Goal: Feedback & Contribution: Submit feedback/report problem

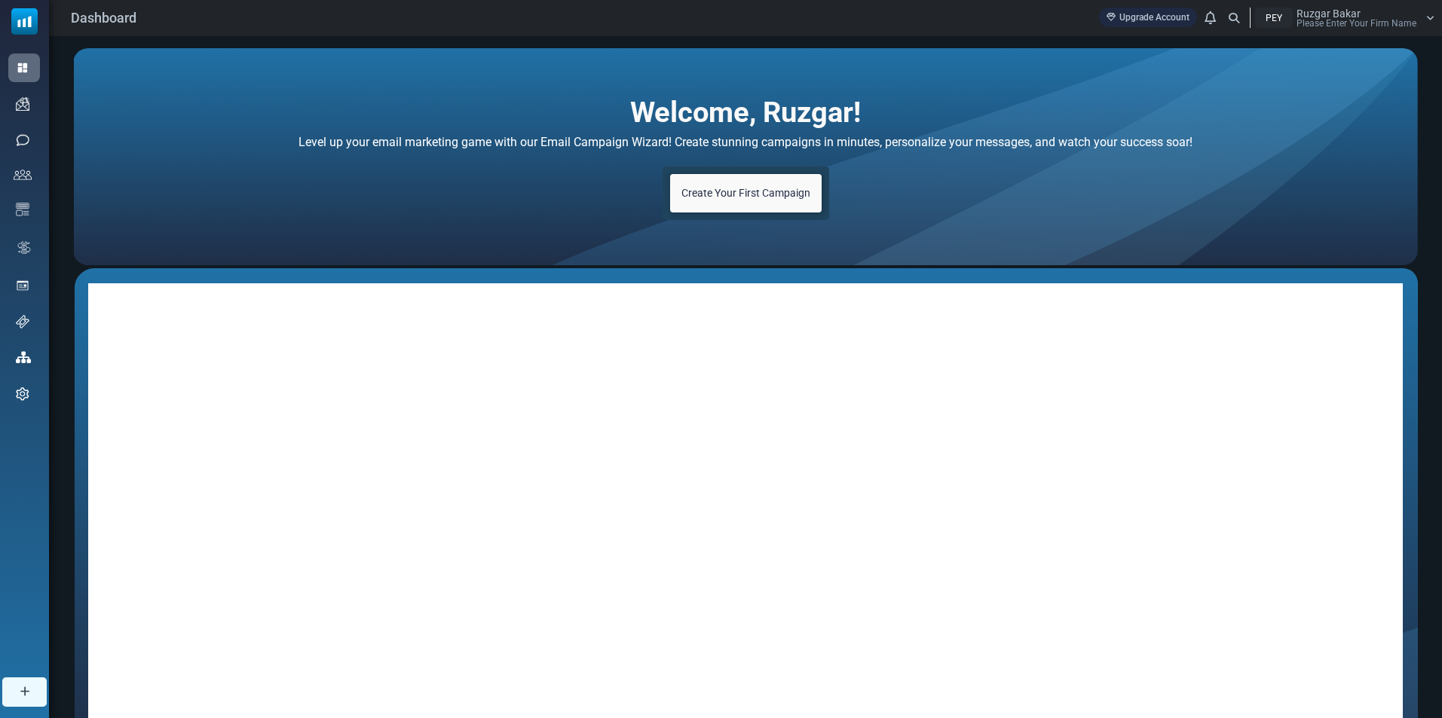
click at [736, 193] on span "Create Your First Campaign" at bounding box center [745, 193] width 129 height 12
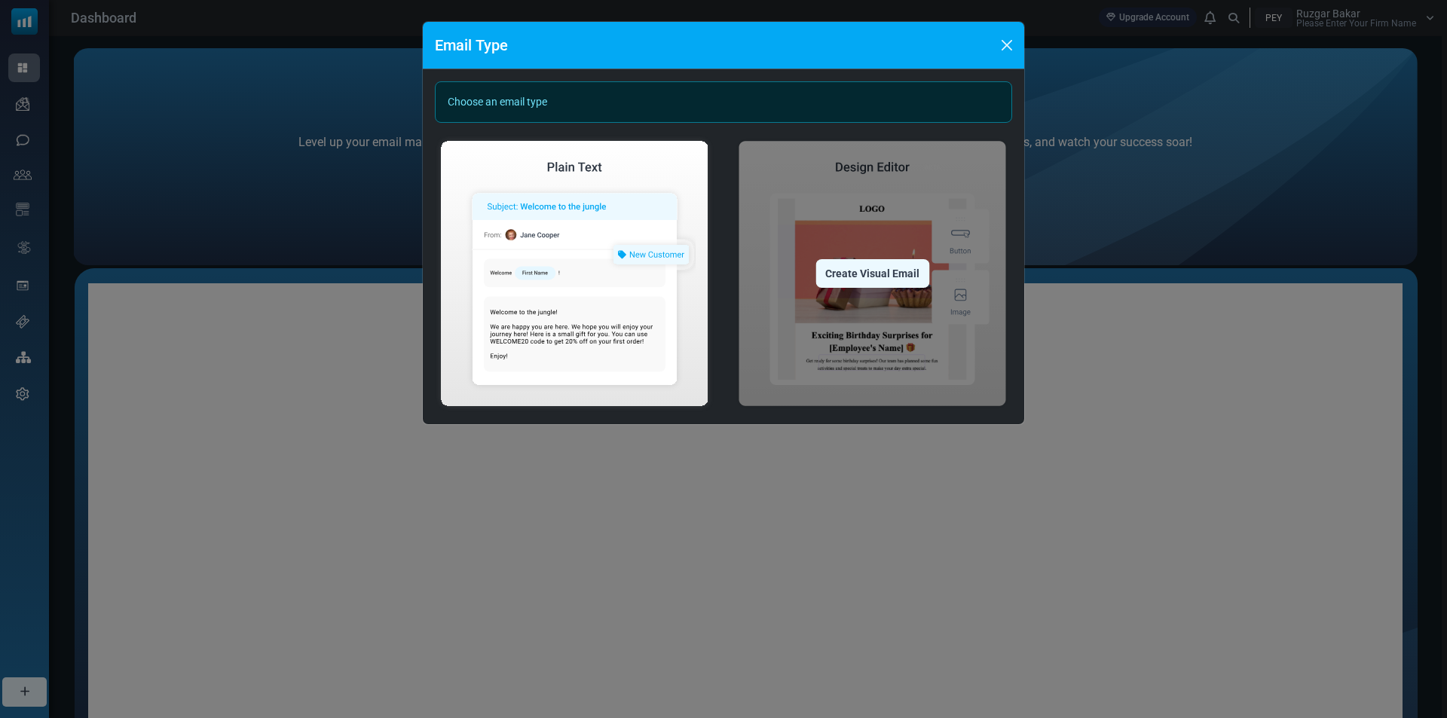
click at [863, 255] on img at bounding box center [873, 273] width 280 height 277
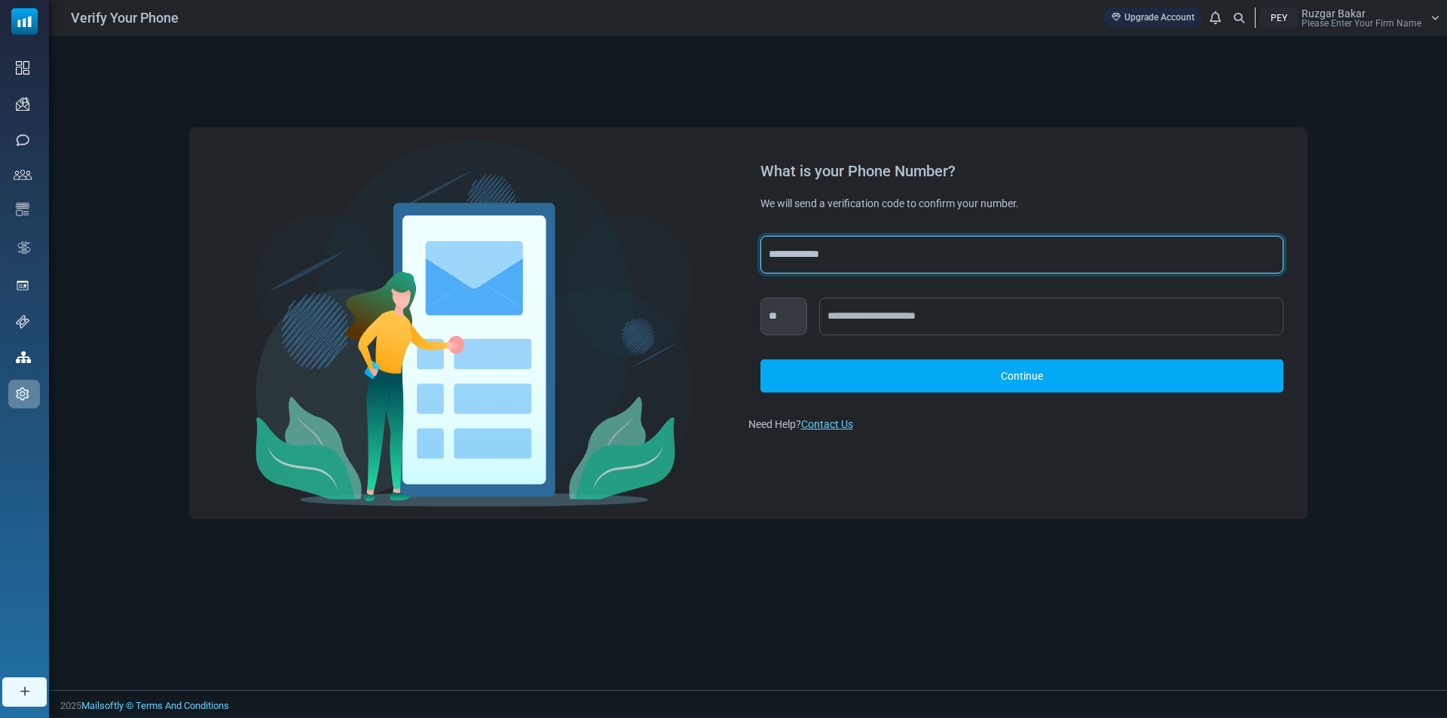
click at [820, 244] on select "**********" at bounding box center [1021, 255] width 523 height 38
select select "***"
click at [760, 236] on select "**********" at bounding box center [1021, 255] width 523 height 38
select select "***"
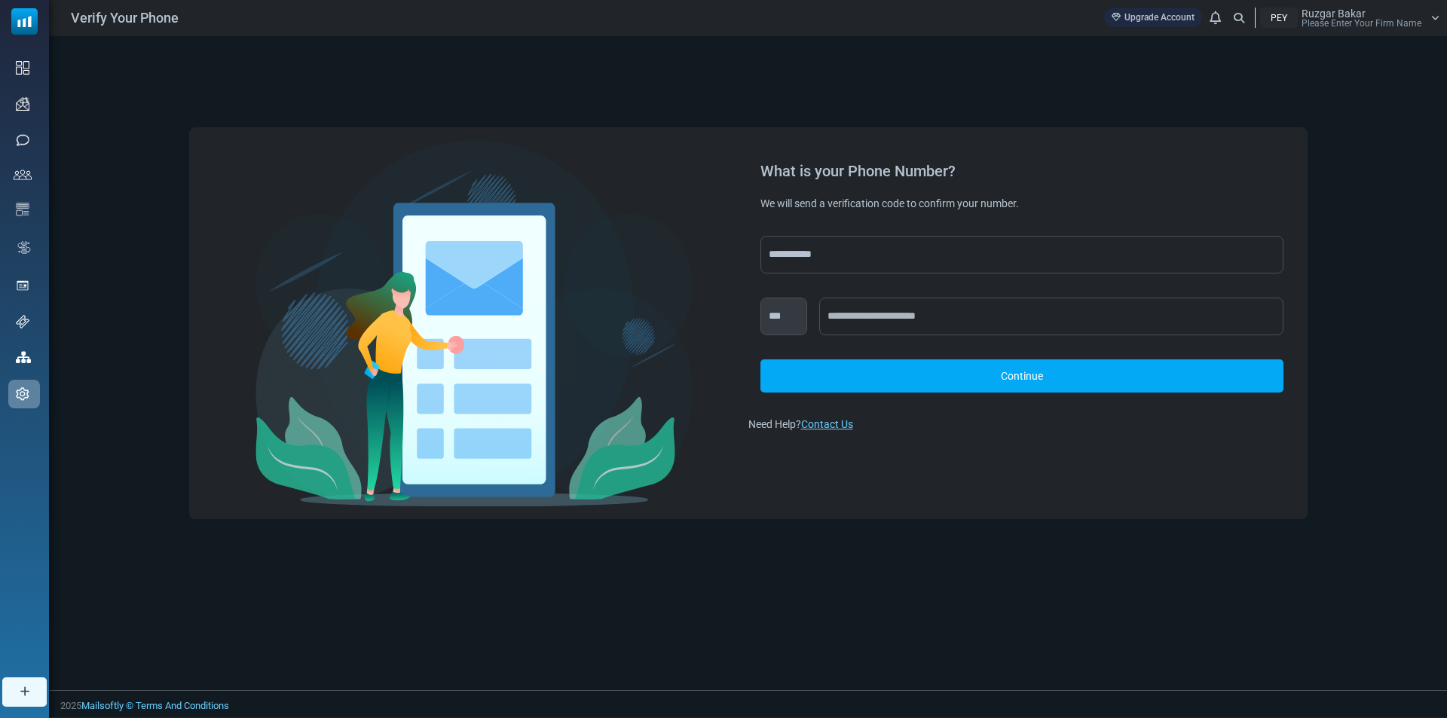
click at [898, 370] on link "Continue" at bounding box center [1021, 375] width 523 height 33
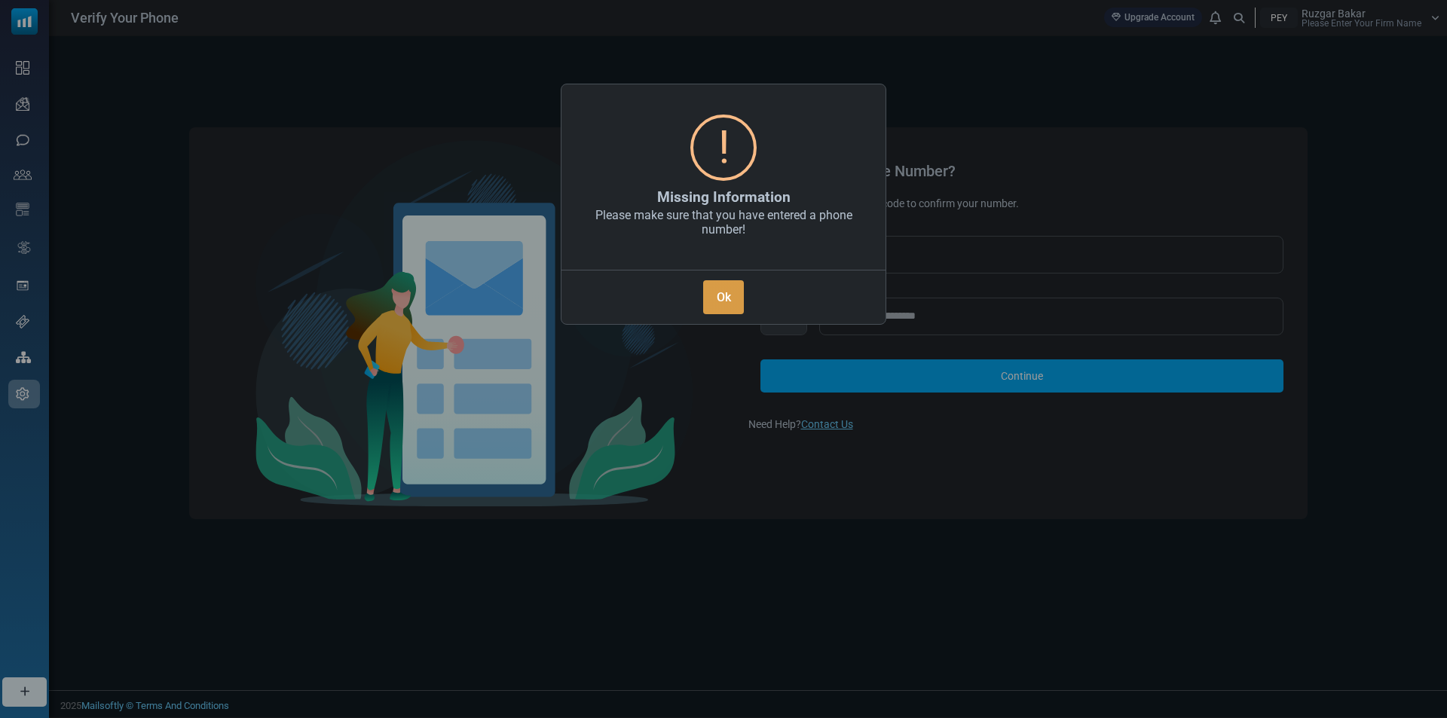
click at [732, 292] on button "Ok" at bounding box center [723, 297] width 41 height 34
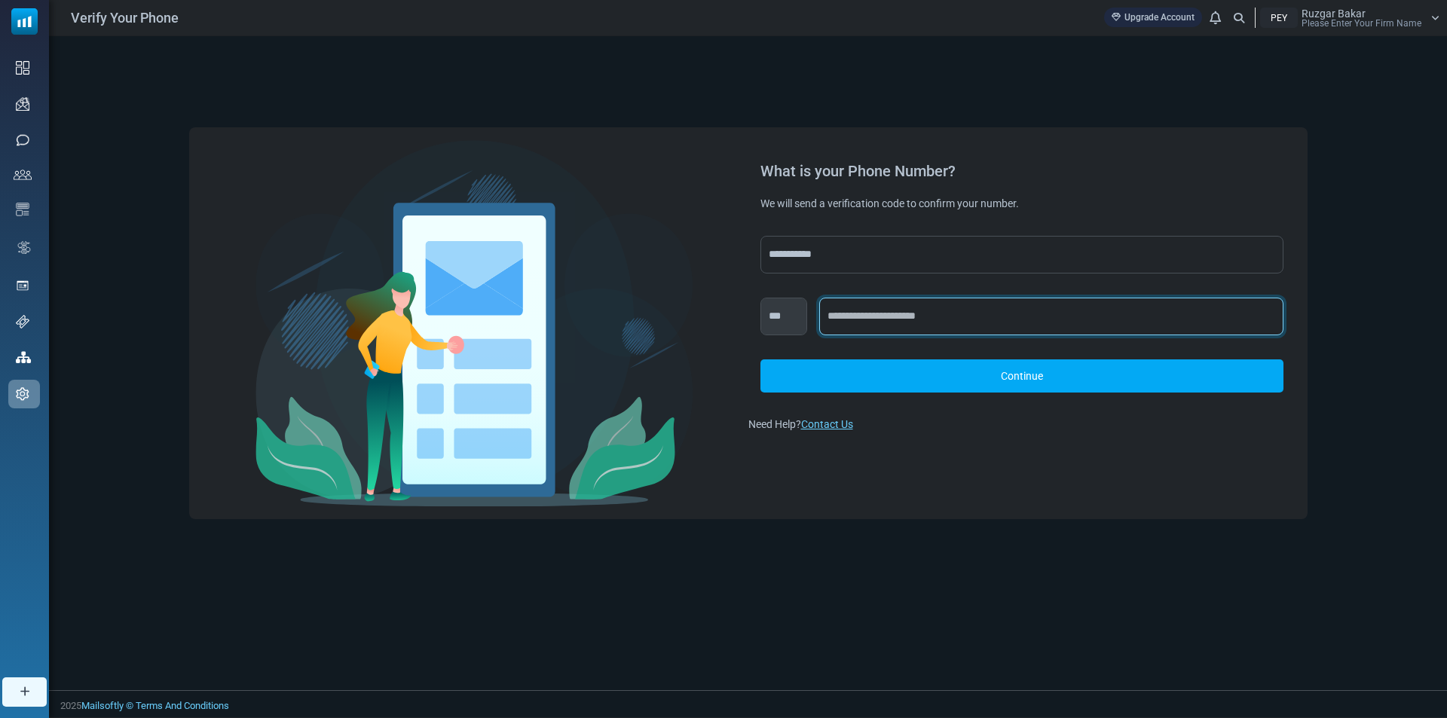
click at [919, 307] on input "text" at bounding box center [1051, 317] width 464 height 38
click at [882, 304] on input "text" at bounding box center [1051, 317] width 464 height 38
type input "*"
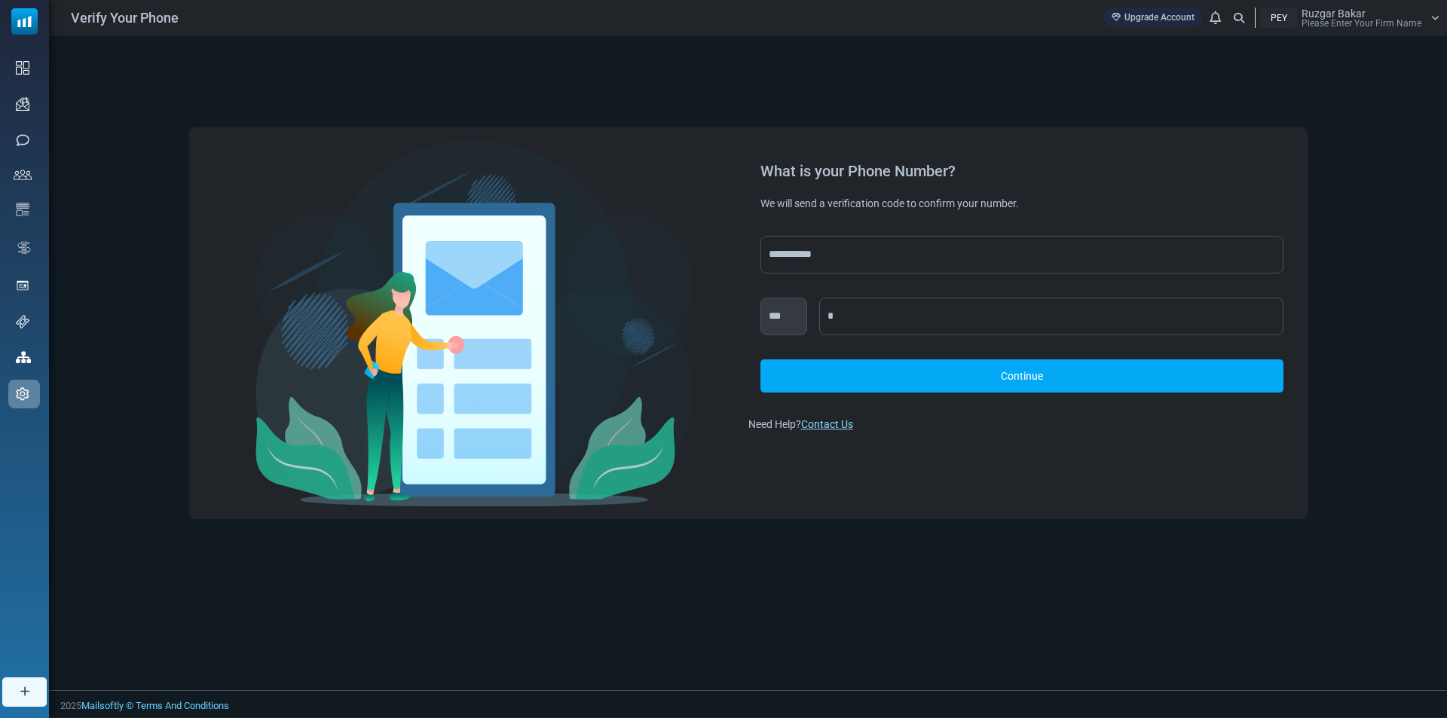
click at [834, 429] on link "Contact Us" at bounding box center [827, 424] width 52 height 12
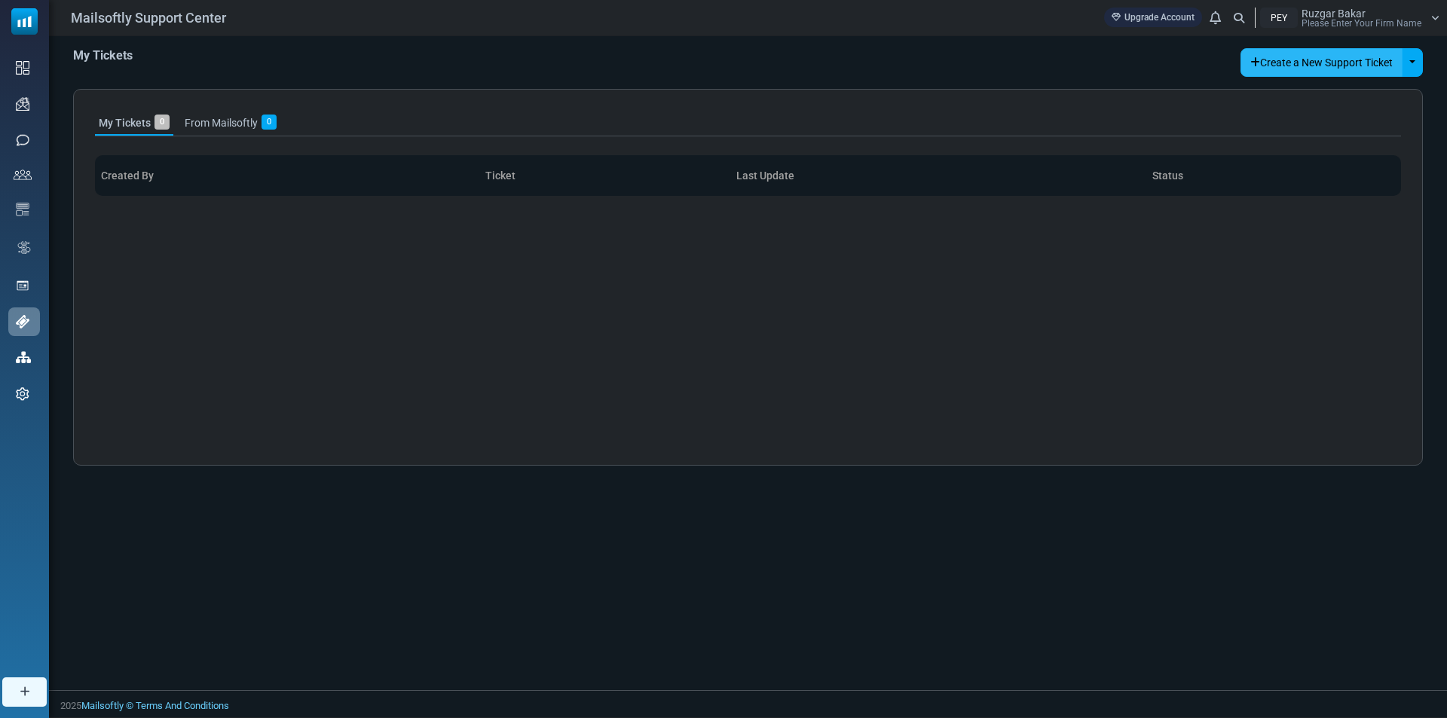
click at [1331, 62] on button "Create a New Support Ticket" at bounding box center [1321, 62] width 162 height 29
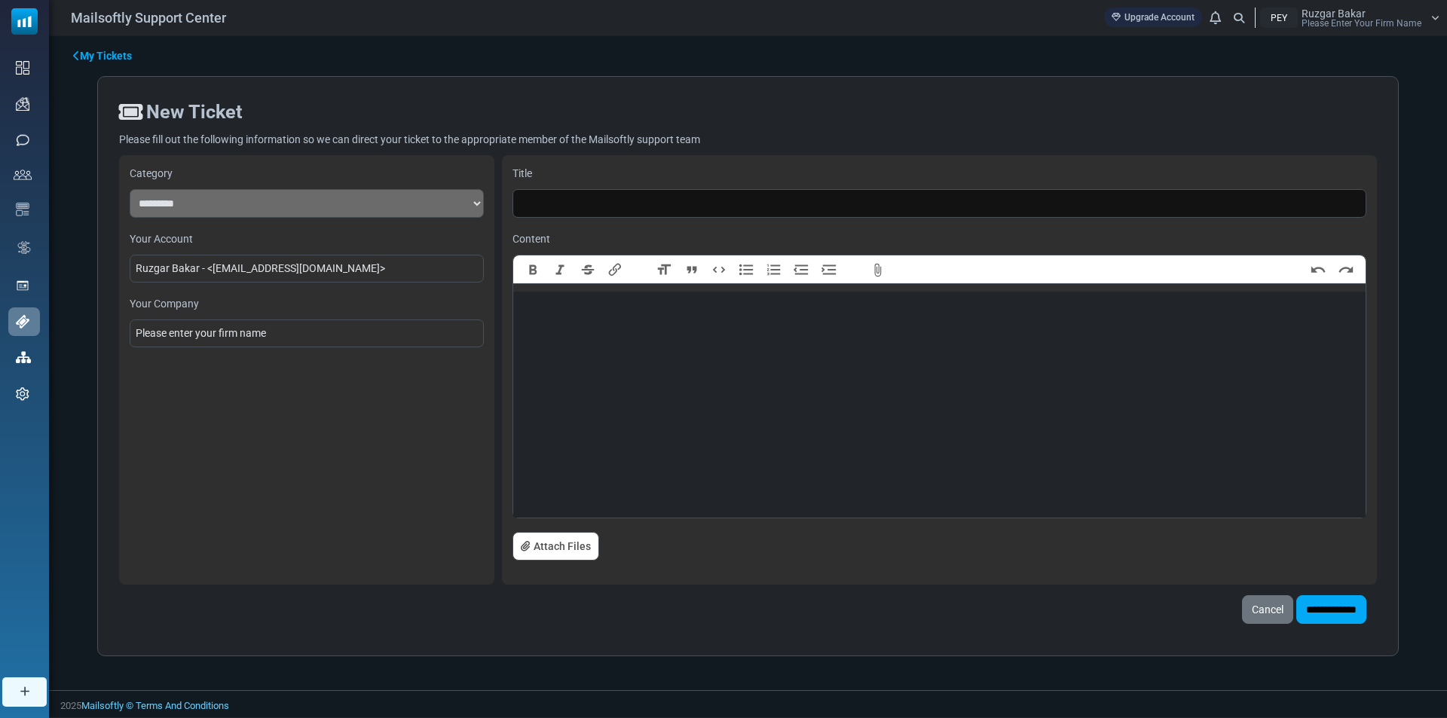
click at [333, 269] on div "Ruzgar Bakar - < ruzgarbakar78@gmail.com >" at bounding box center [307, 269] width 354 height 28
drag, startPoint x: 310, startPoint y: 328, endPoint x: 285, endPoint y: 341, distance: 28.3
click at [301, 335] on div "Please enter your firm name" at bounding box center [307, 334] width 354 height 28
drag, startPoint x: 205, startPoint y: 338, endPoint x: 289, endPoint y: 332, distance: 84.7
click at [289, 332] on div "Please enter your firm name" at bounding box center [307, 334] width 354 height 28
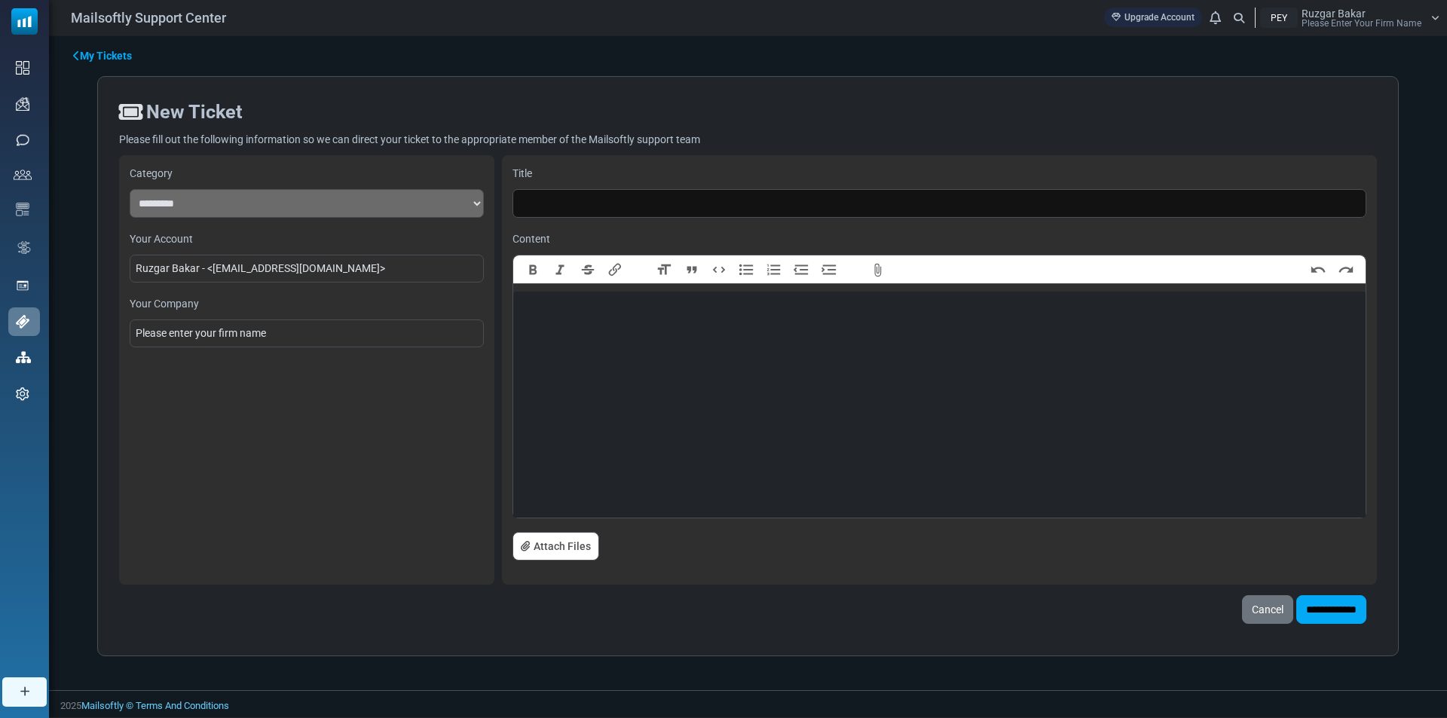
click at [289, 332] on div "Please enter your firm name" at bounding box center [307, 334] width 354 height 28
drag, startPoint x: 275, startPoint y: 332, endPoint x: 216, endPoint y: 332, distance: 58.8
click at [216, 332] on div "Please enter your firm name" at bounding box center [307, 334] width 354 height 28
copy div "firm name"
click at [270, 301] on label "Your Company" at bounding box center [307, 304] width 354 height 16
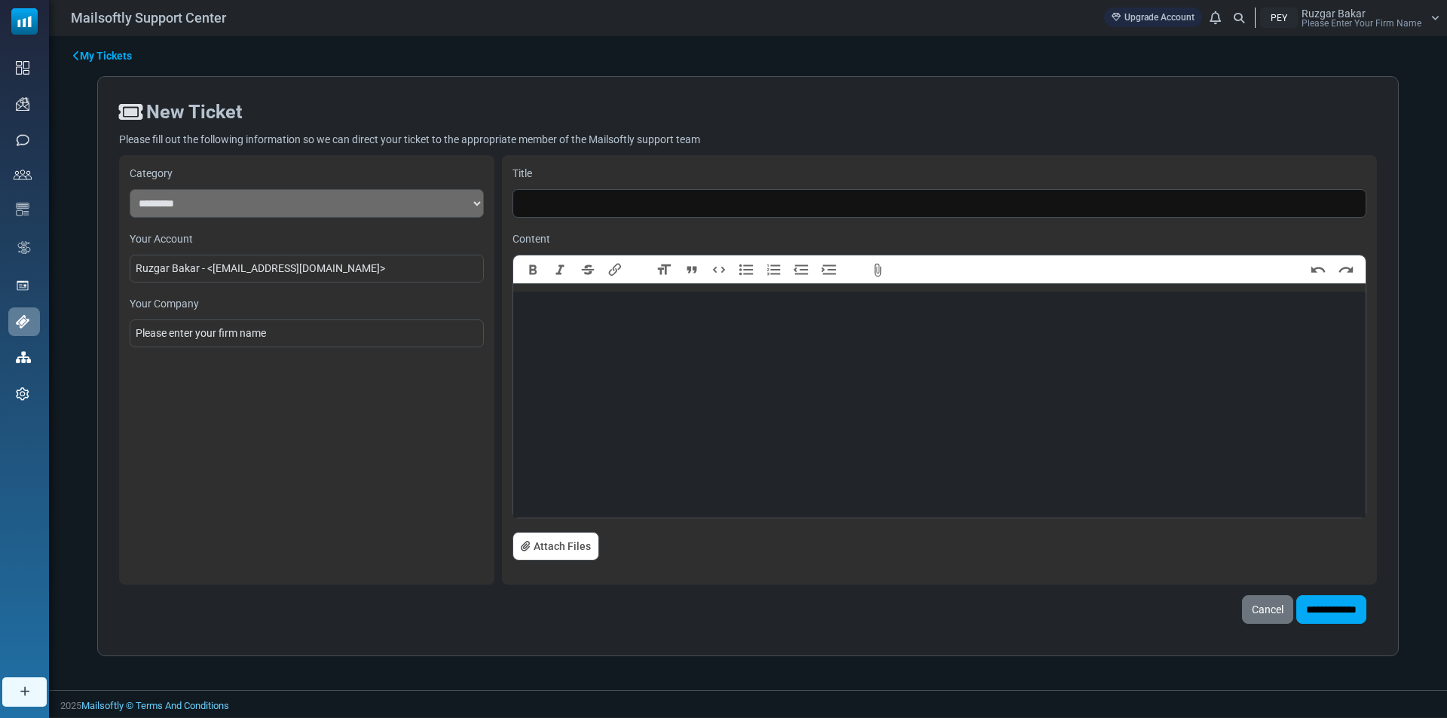
drag, startPoint x: 269, startPoint y: 330, endPoint x: 277, endPoint y: 328, distance: 7.9
click at [270, 330] on div "Please enter your firm name" at bounding box center [307, 334] width 354 height 28
click at [267, 327] on div "Please enter your firm name" at bounding box center [307, 334] width 354 height 28
click at [265, 332] on div "Please enter your firm name" at bounding box center [307, 334] width 354 height 28
drag, startPoint x: 262, startPoint y: 332, endPoint x: 224, endPoint y: 333, distance: 37.7
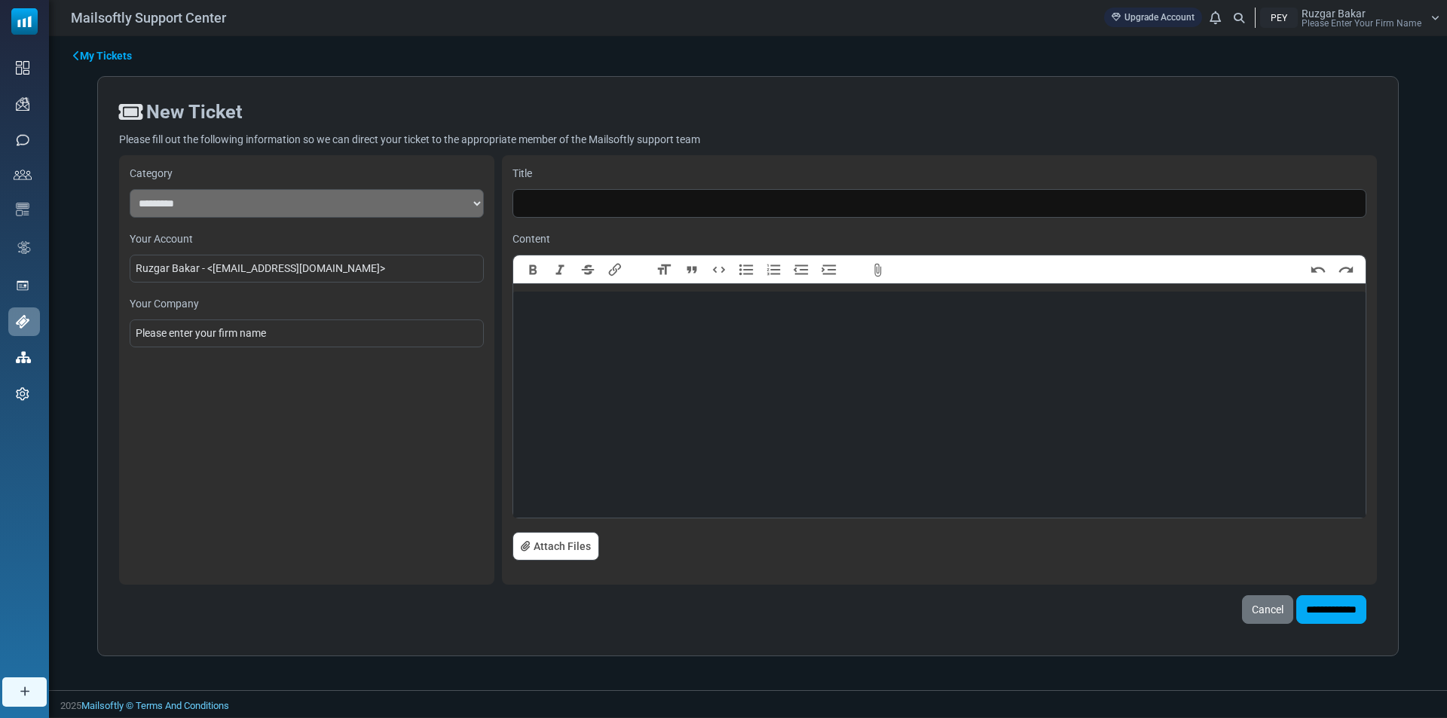
click at [224, 333] on div "Please enter your firm name" at bounding box center [307, 334] width 354 height 28
click at [322, 197] on select "**********" at bounding box center [307, 203] width 354 height 29
click at [130, 189] on select "**********" at bounding box center [307, 203] width 354 height 29
select select "*********"
click at [282, 206] on select "**********" at bounding box center [307, 203] width 354 height 29
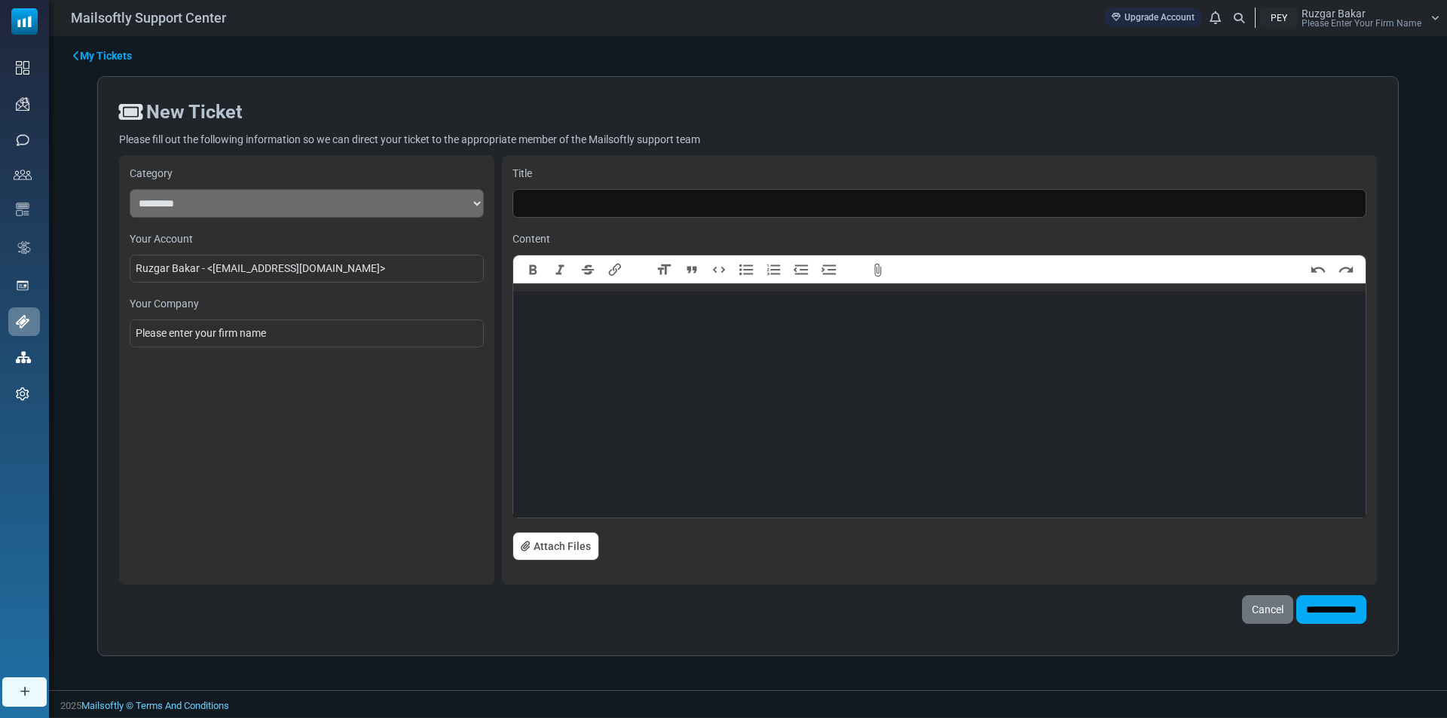
drag, startPoint x: 286, startPoint y: 193, endPoint x: 279, endPoint y: 202, distance: 11.8
click at [286, 193] on select "**********" at bounding box center [307, 203] width 354 height 29
drag, startPoint x: 285, startPoint y: 326, endPoint x: 252, endPoint y: 321, distance: 33.6
click at [248, 326] on div "Please enter your firm name" at bounding box center [307, 334] width 354 height 28
drag, startPoint x: 307, startPoint y: 326, endPoint x: 213, endPoint y: 428, distance: 139.7
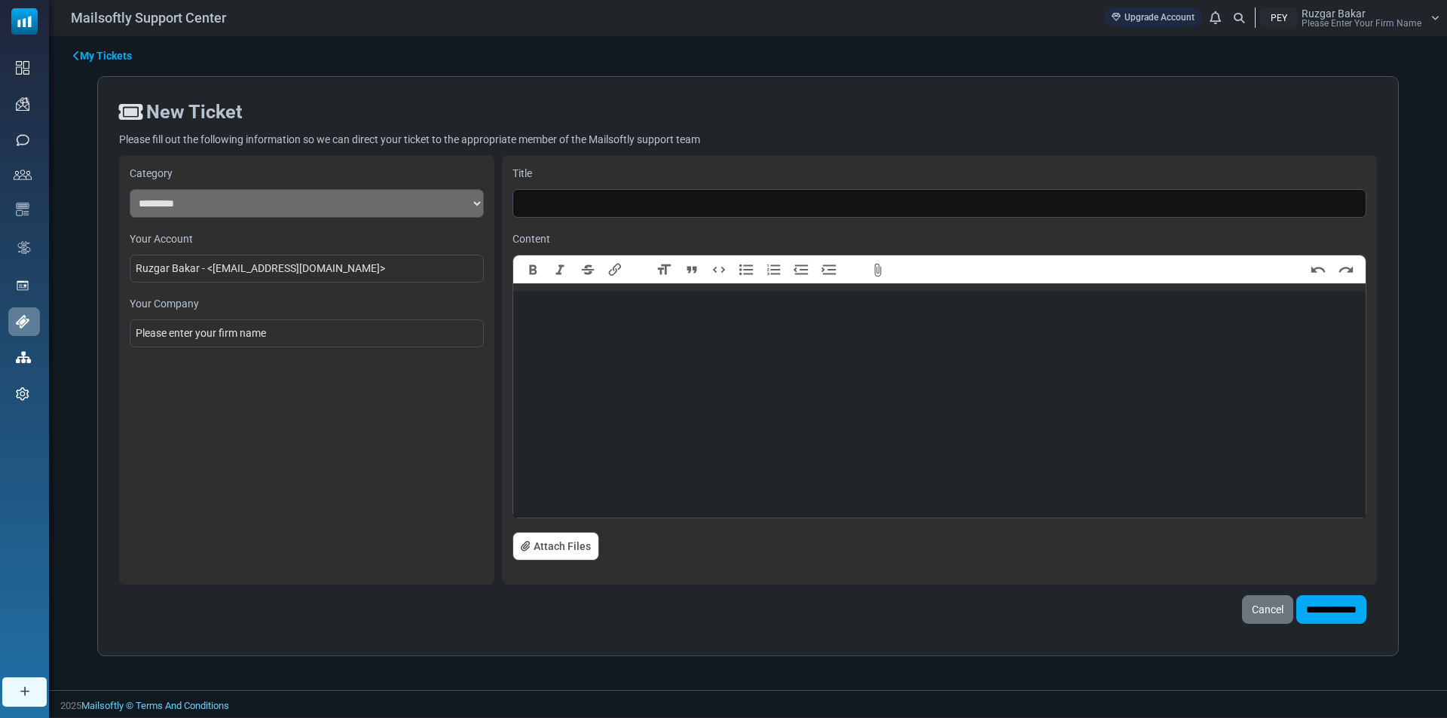
click at [213, 442] on div "**********" at bounding box center [306, 370] width 375 height 430
click at [562, 203] on input "text" at bounding box center [939, 203] width 854 height 29
type input "*"
type input "**********"
click at [1296, 595] on input "**********" at bounding box center [1331, 609] width 70 height 29
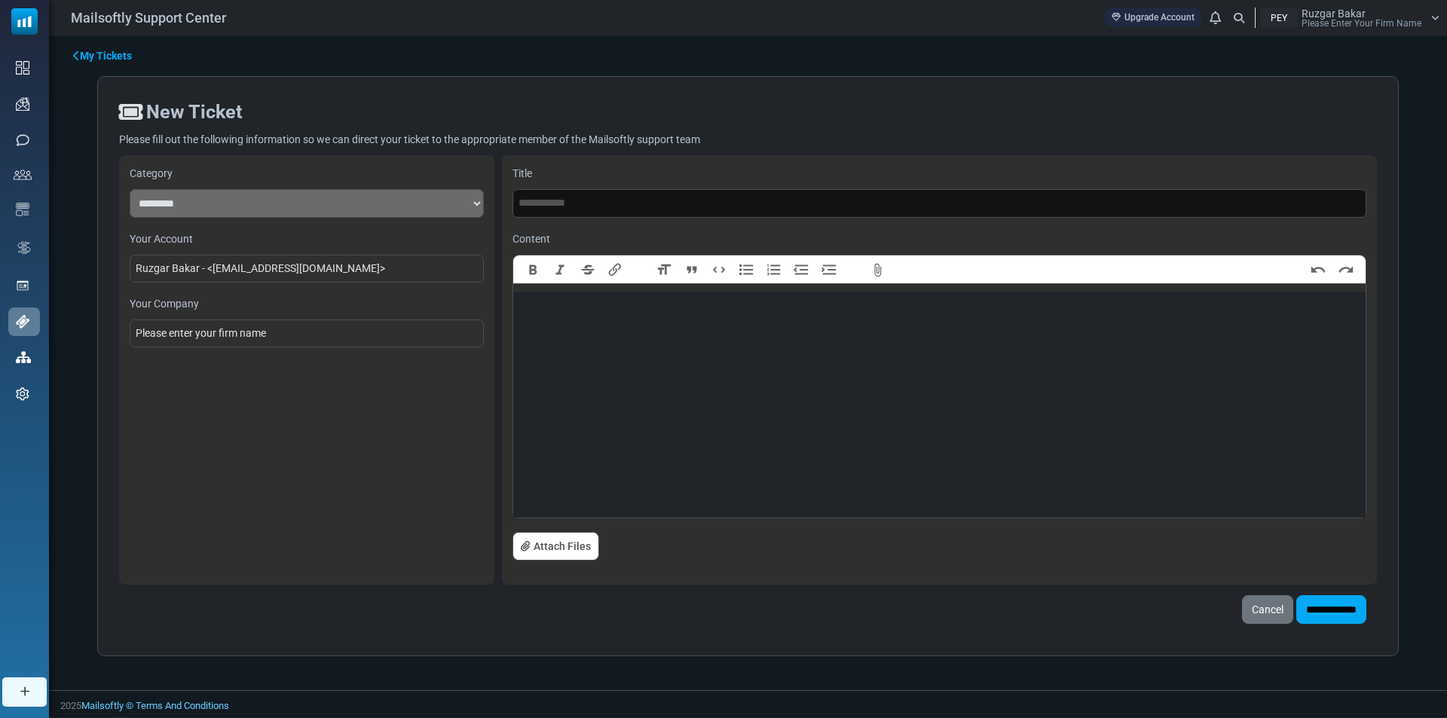
click at [631, 197] on input "**********" at bounding box center [939, 203] width 854 height 29
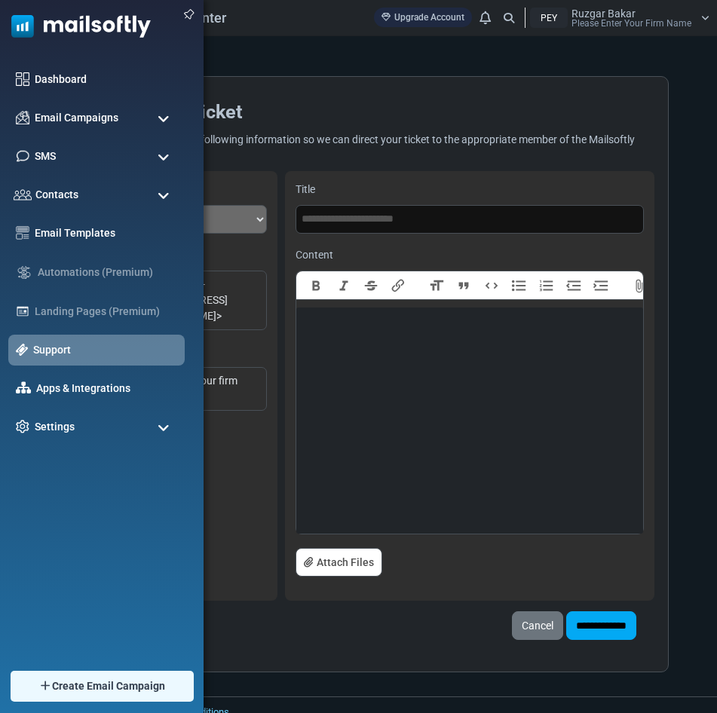
type input "**********"
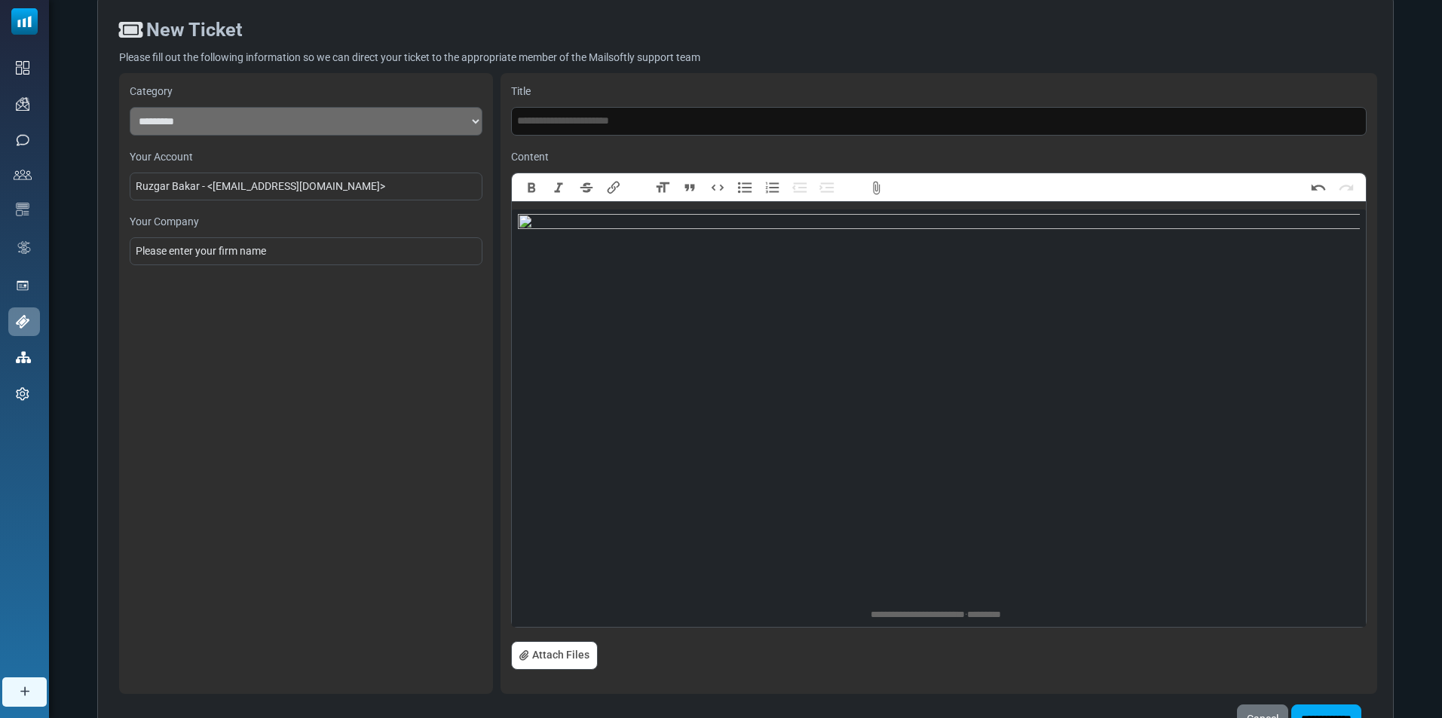
scroll to position [178, 0]
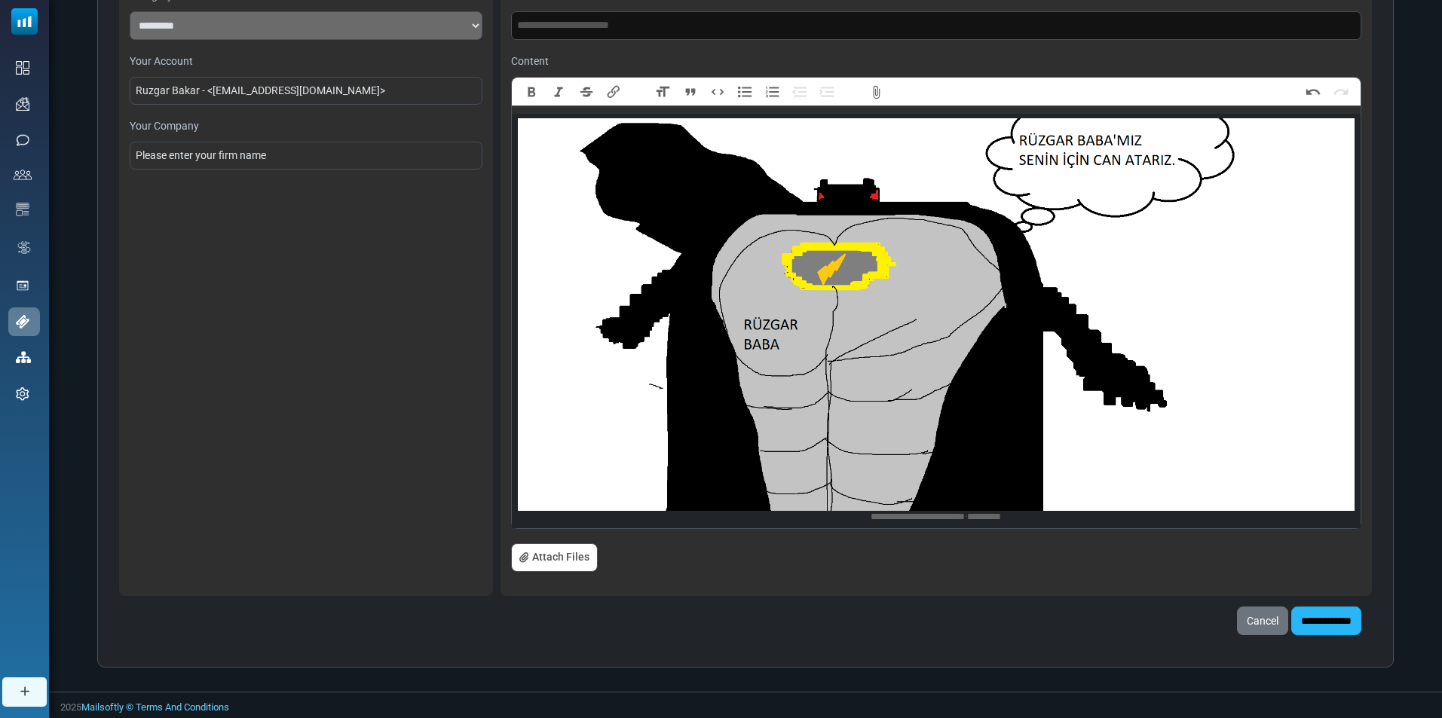
click at [1316, 625] on input "**********" at bounding box center [1326, 621] width 70 height 29
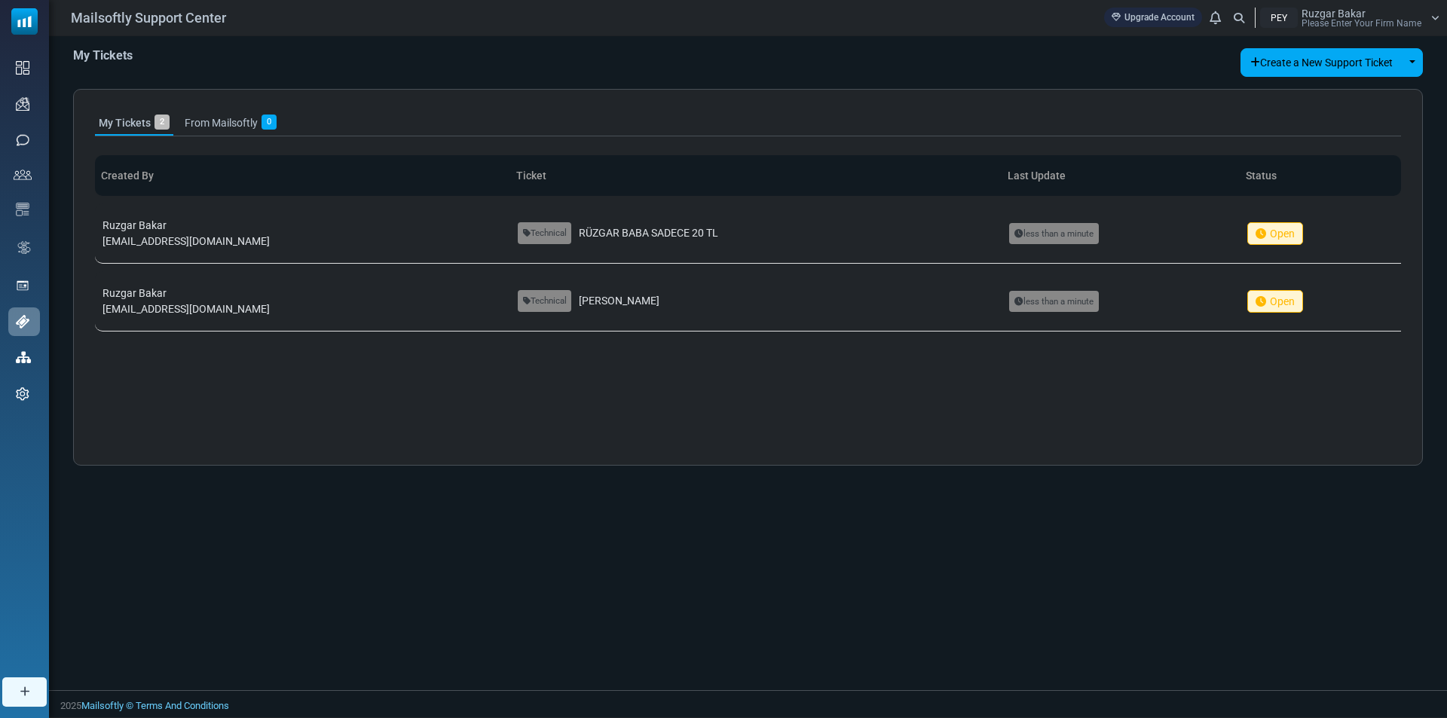
click at [1256, 231] on icon at bounding box center [1261, 233] width 11 height 11
click at [1278, 226] on span "Open" at bounding box center [1275, 233] width 56 height 23
drag, startPoint x: 1076, startPoint y: 231, endPoint x: 681, endPoint y: 468, distance: 460.7
click at [670, 475] on div "My Tickets Create a New Support Ticket Toggle Dropdown Technical Support Paymen…" at bounding box center [748, 363] width 1398 height 654
click at [518, 236] on span "Technical" at bounding box center [545, 233] width 54 height 22
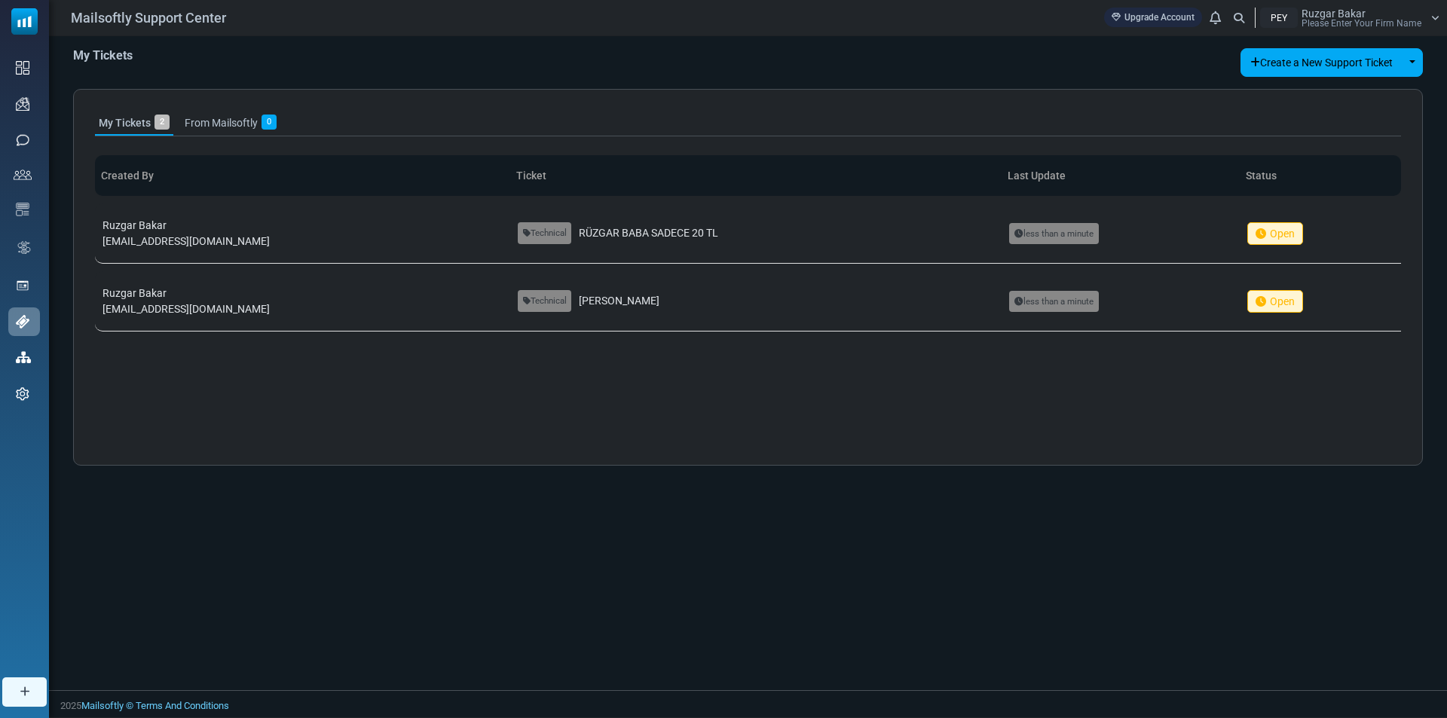
drag, startPoint x: 931, startPoint y: 229, endPoint x: 258, endPoint y: 494, distance: 723.4
click at [258, 494] on div "My Tickets Create a New Support Ticket Toggle Dropdown Technical Support Paymen…" at bounding box center [748, 363] width 1398 height 654
click at [191, 237] on span "[EMAIL_ADDRESS][DOMAIN_NAME]" at bounding box center [185, 241] width 167 height 12
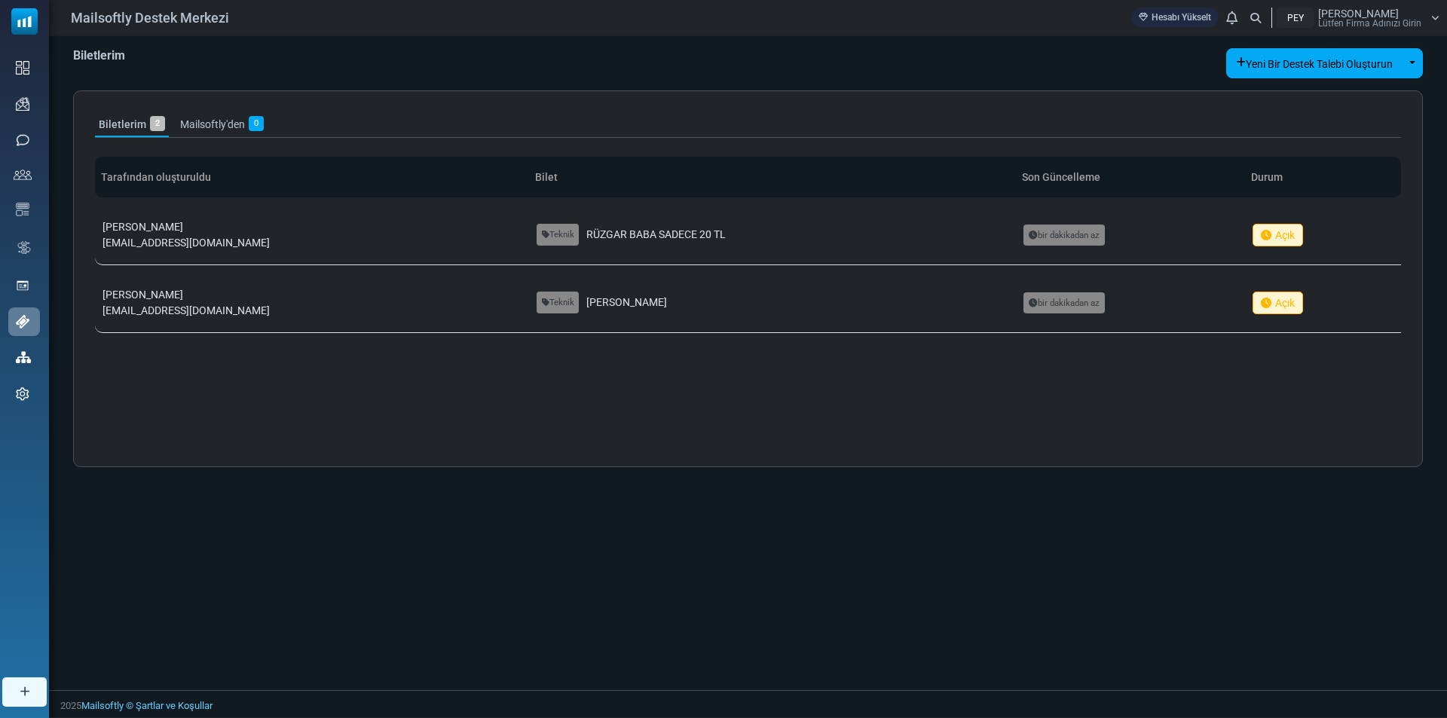
click at [885, 512] on div "Biletlerim Yeni Bir Destek Talebi Oluşturun Açılır Menüyü Aç/Kapat Technical Su…" at bounding box center [748, 363] width 1398 height 654
drag, startPoint x: 528, startPoint y: 224, endPoint x: 687, endPoint y: 229, distance: 159.1
click at [687, 229] on div "Teknik RÜZGAR BABA SADECE 20 TL" at bounding box center [773, 235] width 472 height 22
click at [697, 228] on div "Teknik RÜZGAR BABA SADECE 20 TL" at bounding box center [773, 235] width 472 height 22
drag, startPoint x: 207, startPoint y: 235, endPoint x: 220, endPoint y: 180, distance: 56.5
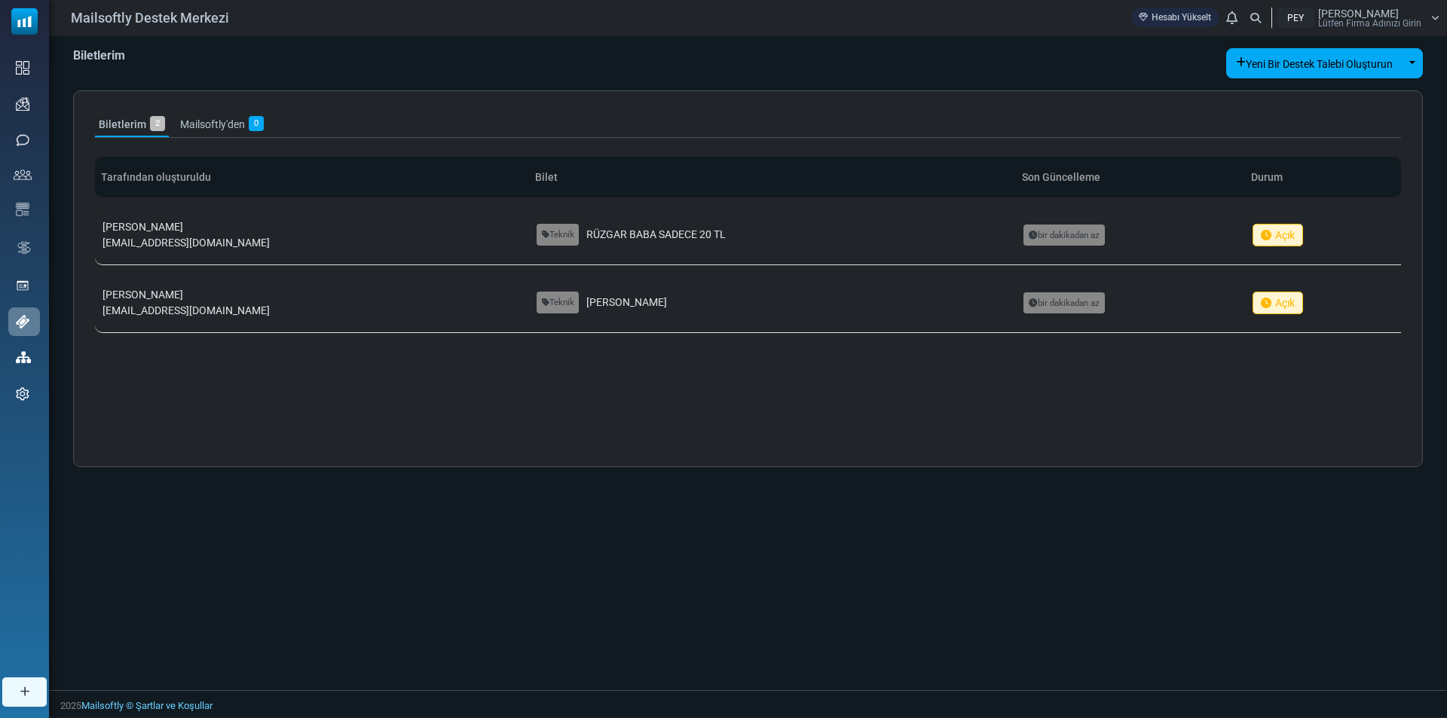
click at [220, 180] on th "Tarafından oluşturuldu" at bounding box center [312, 177] width 434 height 41
drag, startPoint x: 151, startPoint y: 182, endPoint x: 201, endPoint y: 174, distance: 51.2
click at [201, 174] on font "Tarafından oluşturuldu" at bounding box center [156, 177] width 110 height 12
click at [451, 82] on div "Biletlerim Yeni Bir Destek Talebi Oluşturun Açılır Menüyü Aç/Kapat Technical Su…" at bounding box center [748, 257] width 1398 height 443
drag, startPoint x: 220, startPoint y: 231, endPoint x: 157, endPoint y: 236, distance: 63.5
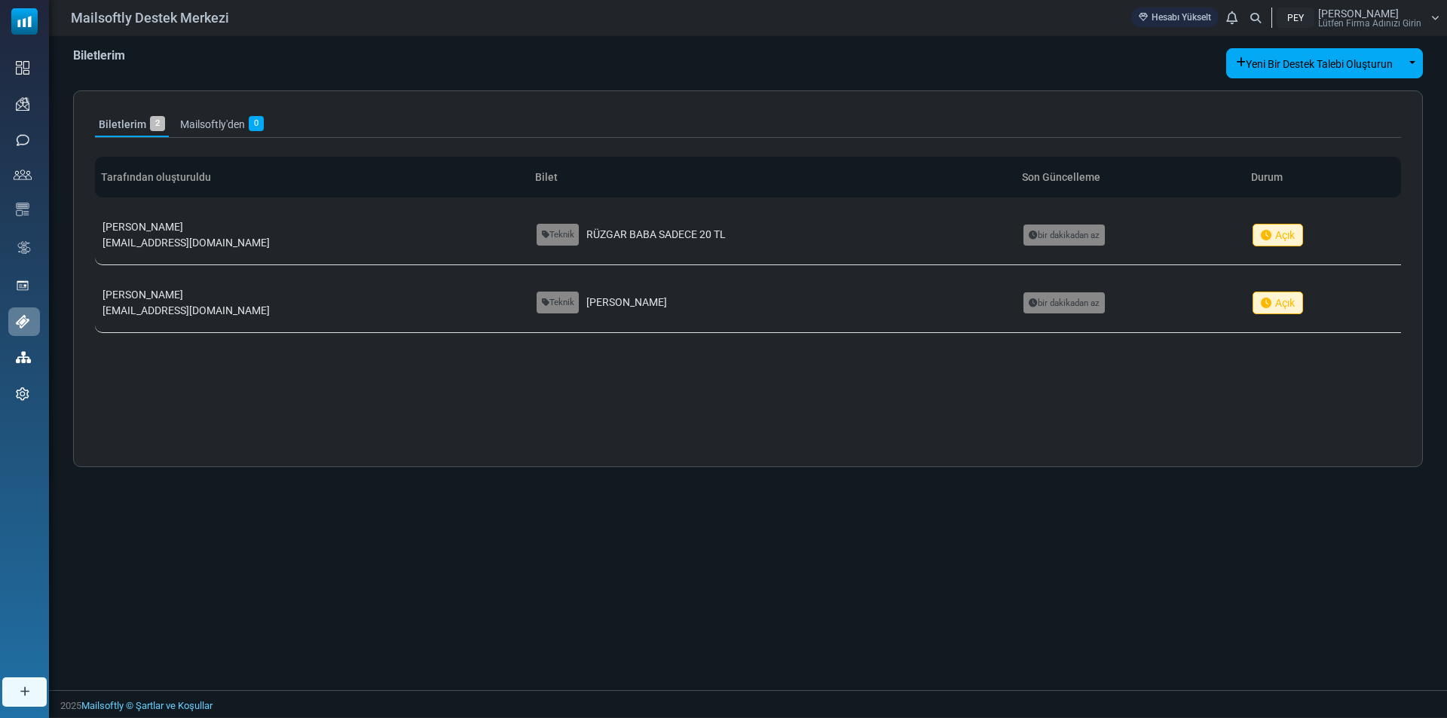
click at [157, 237] on font "[EMAIL_ADDRESS][DOMAIN_NAME]" at bounding box center [185, 243] width 167 height 12
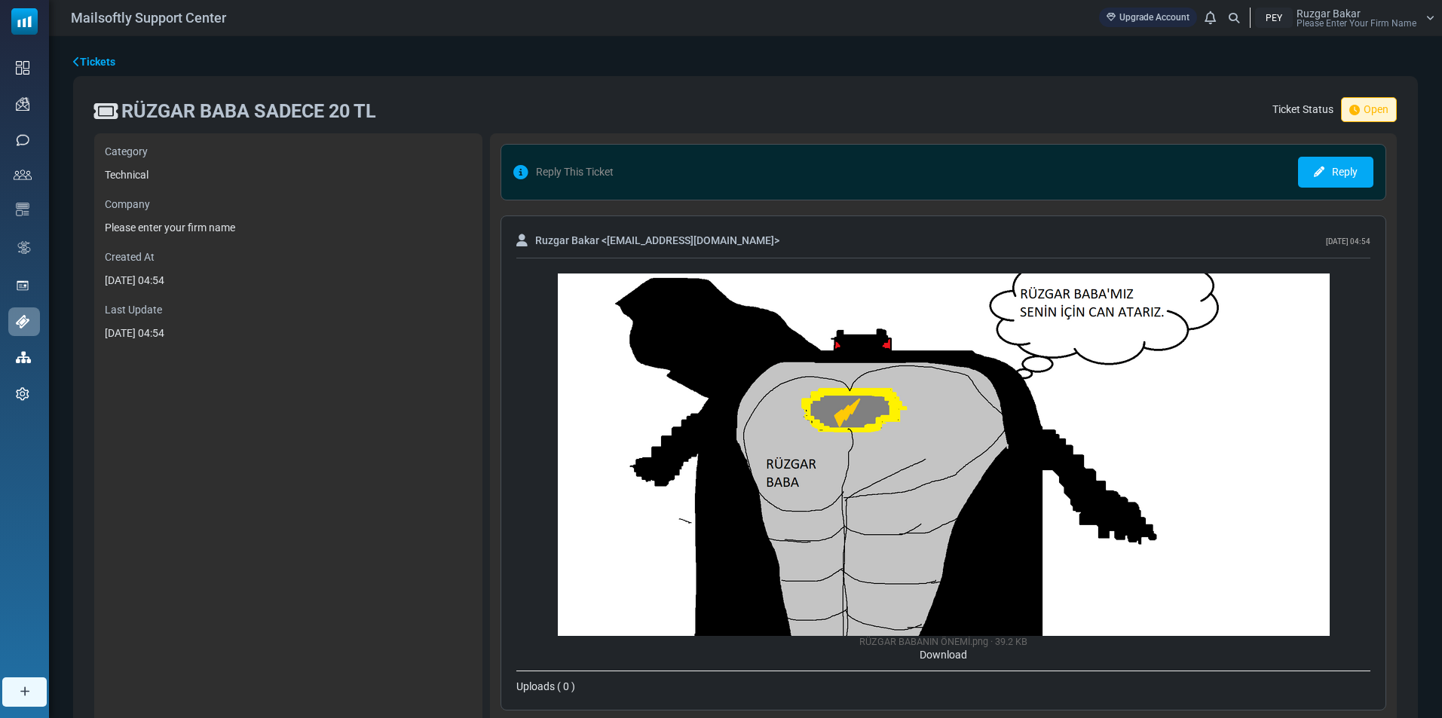
drag, startPoint x: 105, startPoint y: 276, endPoint x: 216, endPoint y: 281, distance: 111.7
click at [216, 281] on div "[DATE] 04:54" at bounding box center [288, 281] width 367 height 16
click at [322, 265] on label "Created At" at bounding box center [288, 257] width 367 height 16
drag, startPoint x: 196, startPoint y: 275, endPoint x: 226, endPoint y: 278, distance: 30.3
click at [226, 278] on div "[DATE] 04:54" at bounding box center [288, 281] width 367 height 16
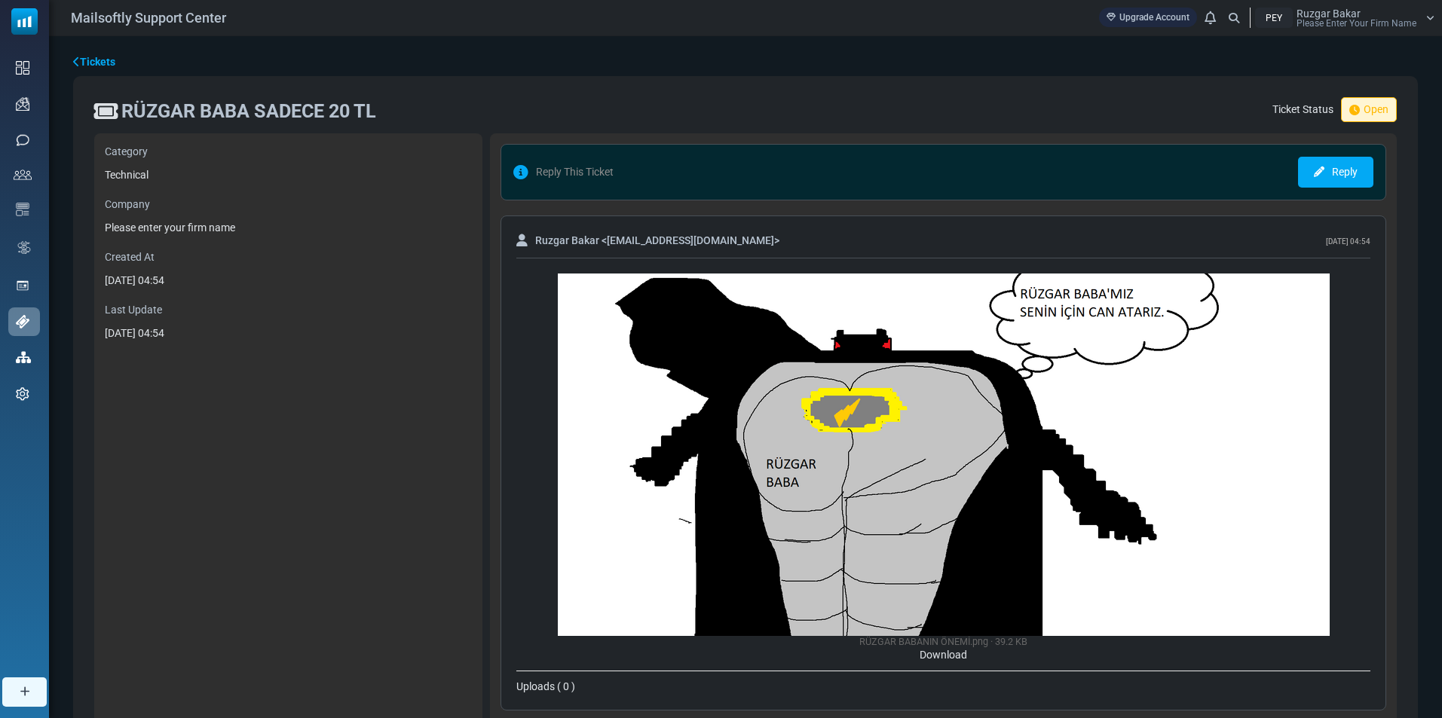
click at [318, 296] on div "Category Technical Company Please enter your firm name Created At [DATE] 04:54 …" at bounding box center [288, 432] width 388 height 598
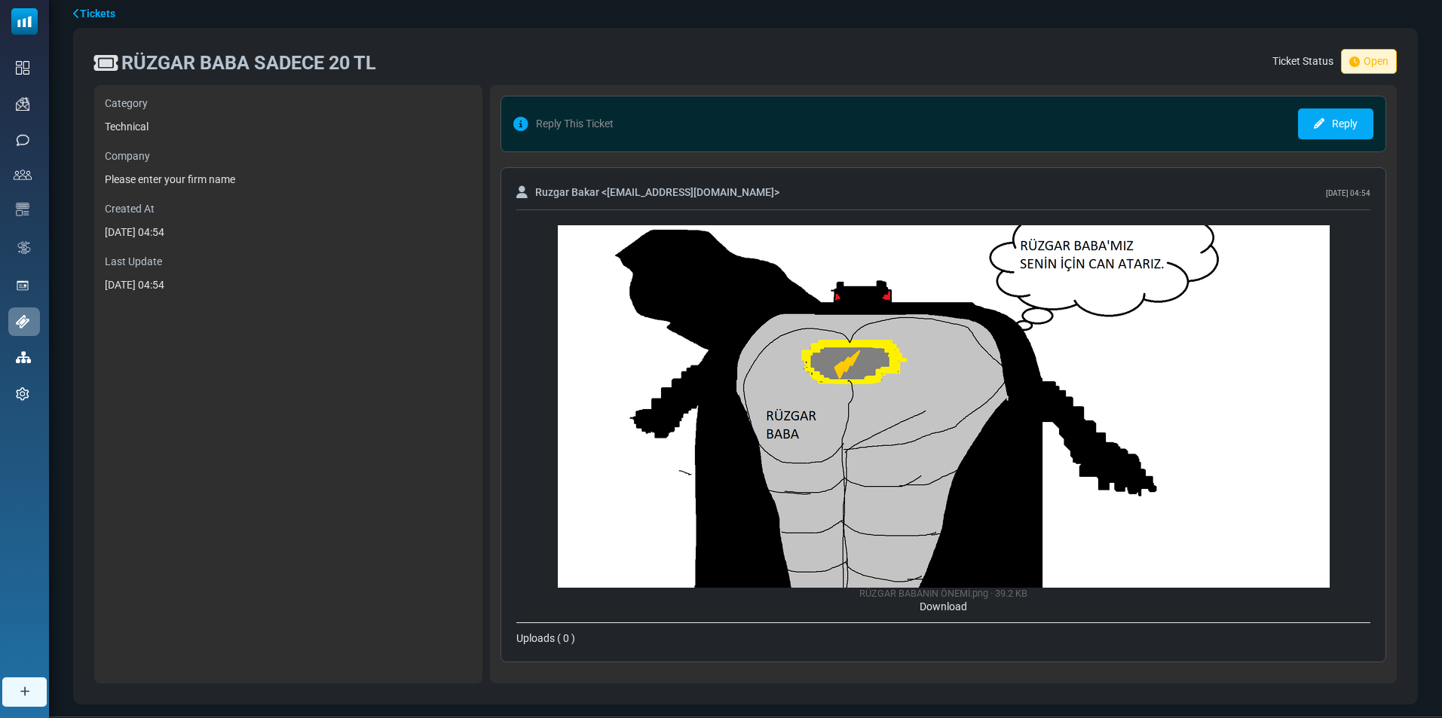
scroll to position [74, 0]
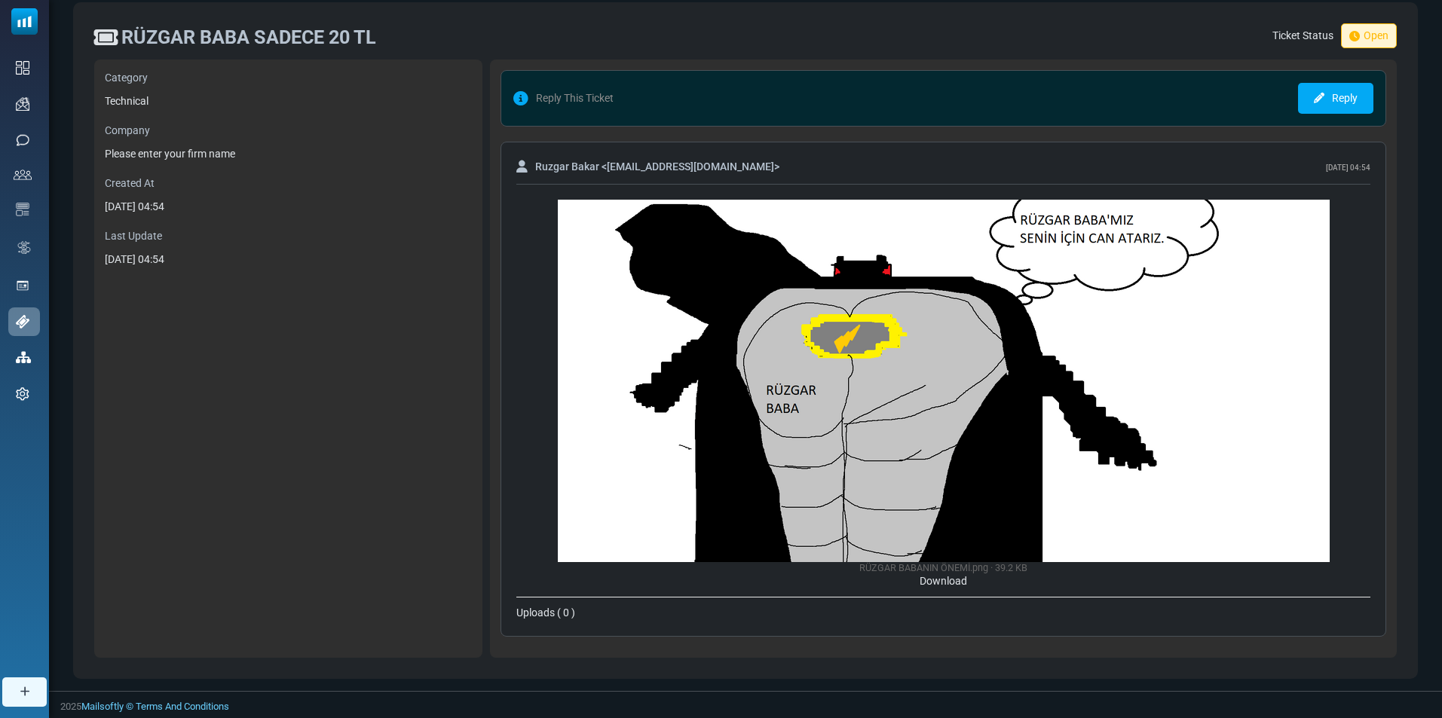
click at [928, 577] on link "Download" at bounding box center [942, 581] width 47 height 12
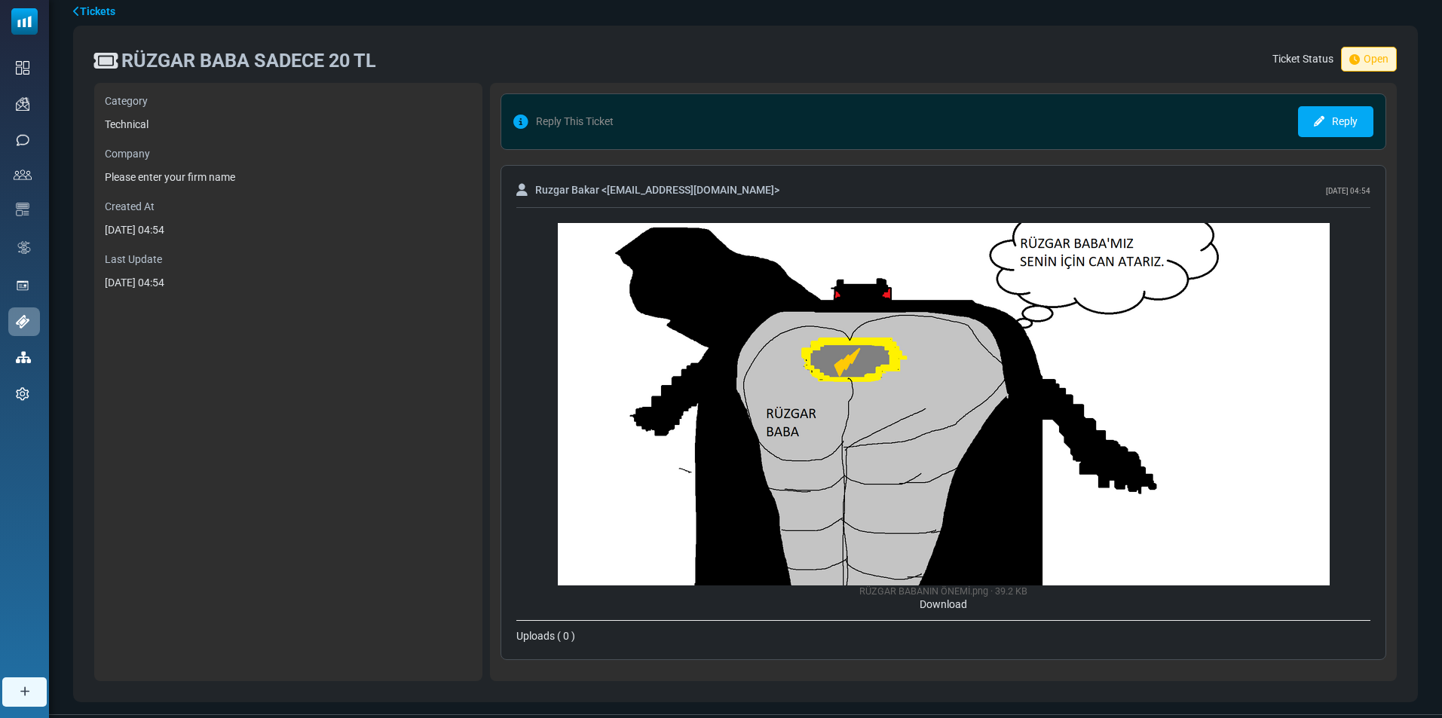
scroll to position [74, 0]
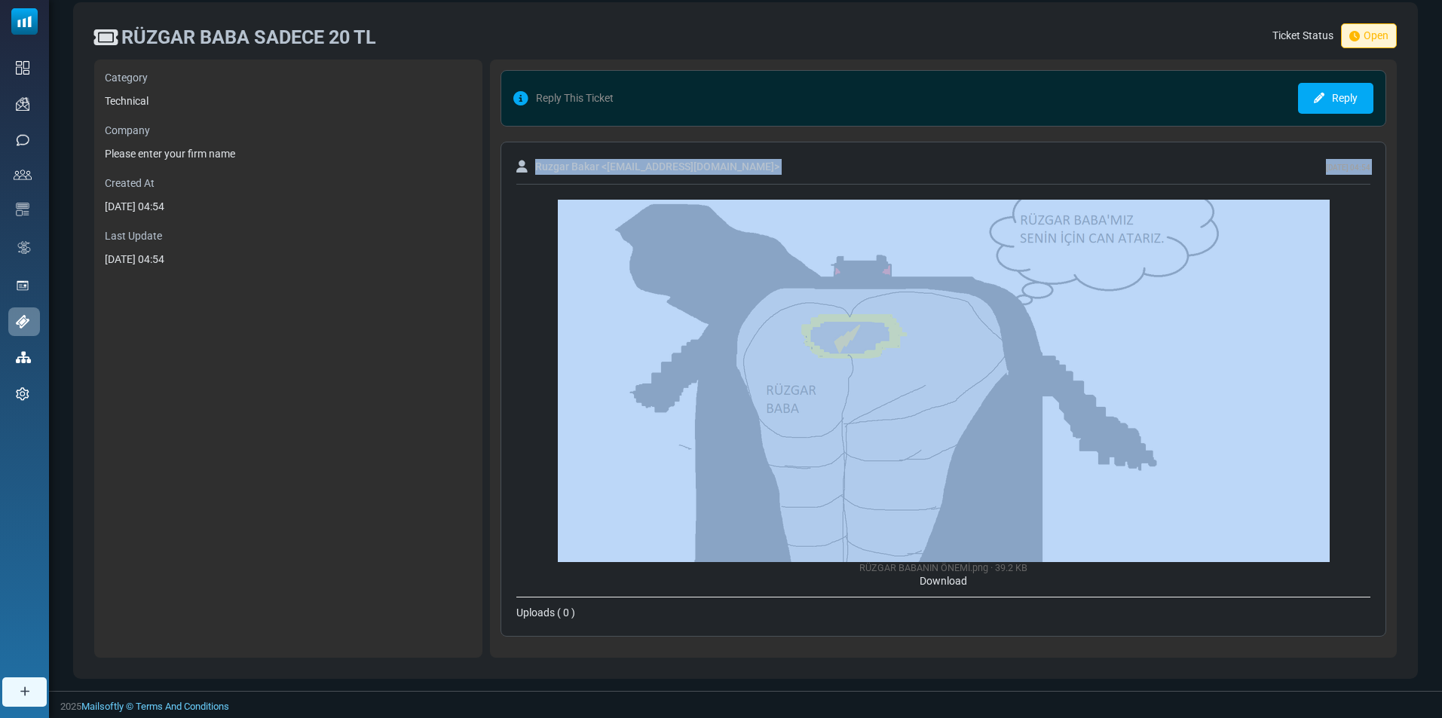
drag, startPoint x: 521, startPoint y: 153, endPoint x: 965, endPoint y: 241, distance: 452.5
click at [965, 241] on div "Ruzgar Bakar < [EMAIL_ADDRESS][DOMAIN_NAME] > [DATE] 04:54 RÜZGAR BABANIN ÖNEMİ…" at bounding box center [942, 389] width 885 height 495
drag, startPoint x: 981, startPoint y: 246, endPoint x: 677, endPoint y: 251, distance: 303.7
click at [677, 251] on img at bounding box center [944, 381] width 772 height 362
copy div "Ruzgar Bakar < [EMAIL_ADDRESS][DOMAIN_NAME] > [DATE] 04:54"
